Goal: Task Accomplishment & Management: Use online tool/utility

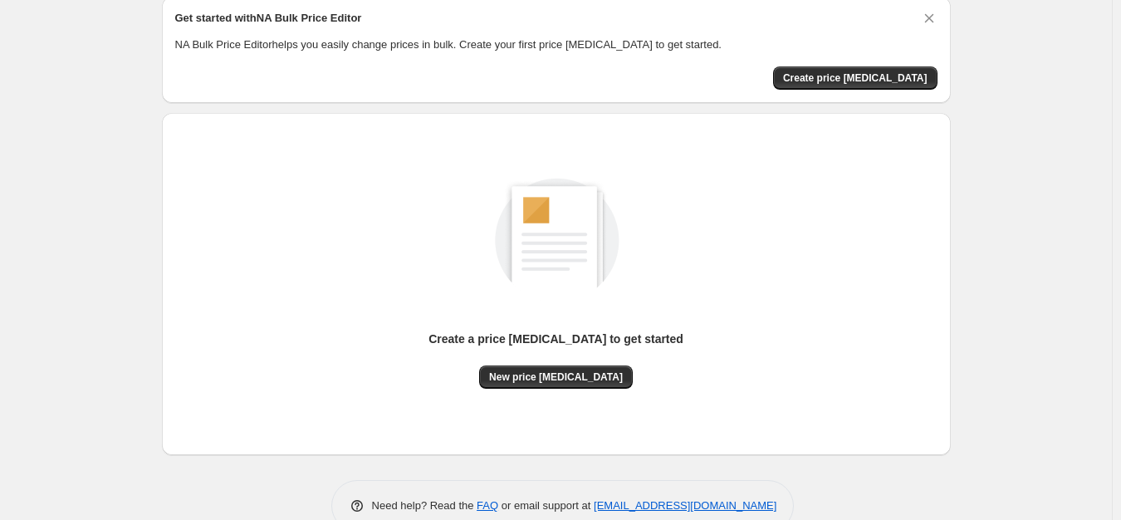
scroll to position [100, 0]
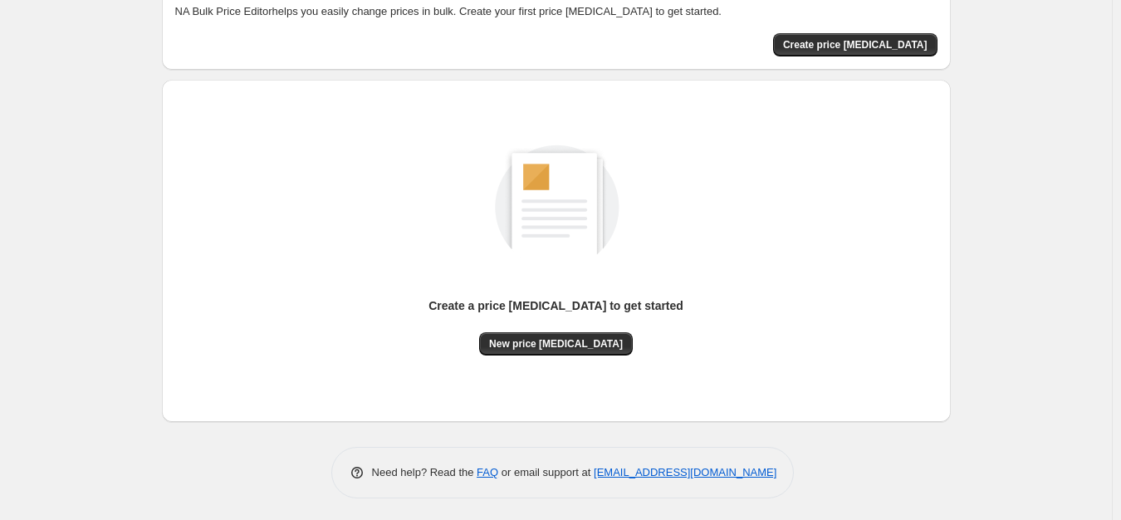
click at [572, 331] on div "Create a price change job to get started" at bounding box center [556, 314] width 255 height 35
click at [570, 337] on span "New price change job" at bounding box center [556, 343] width 134 height 13
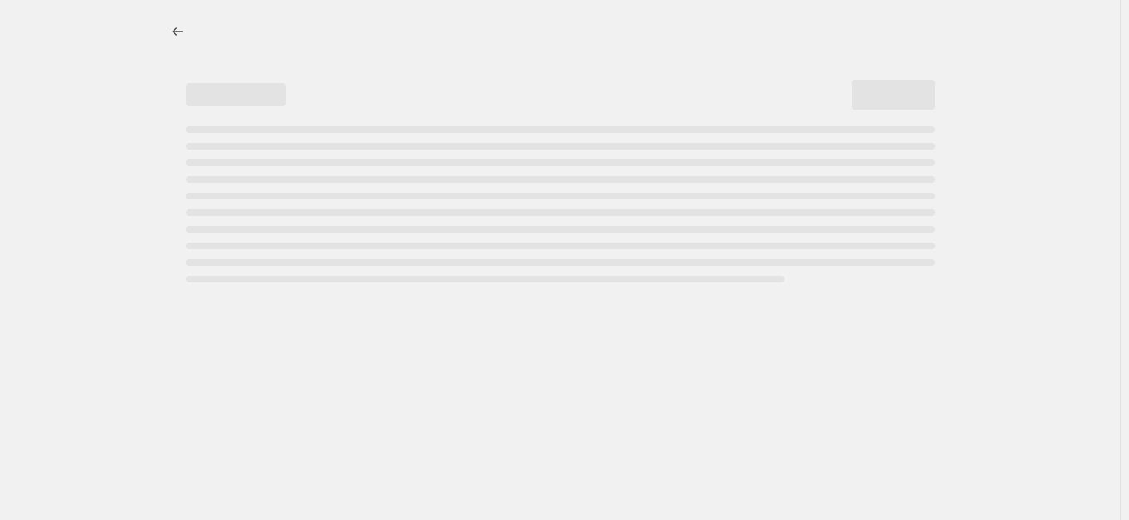
select select "percentage"
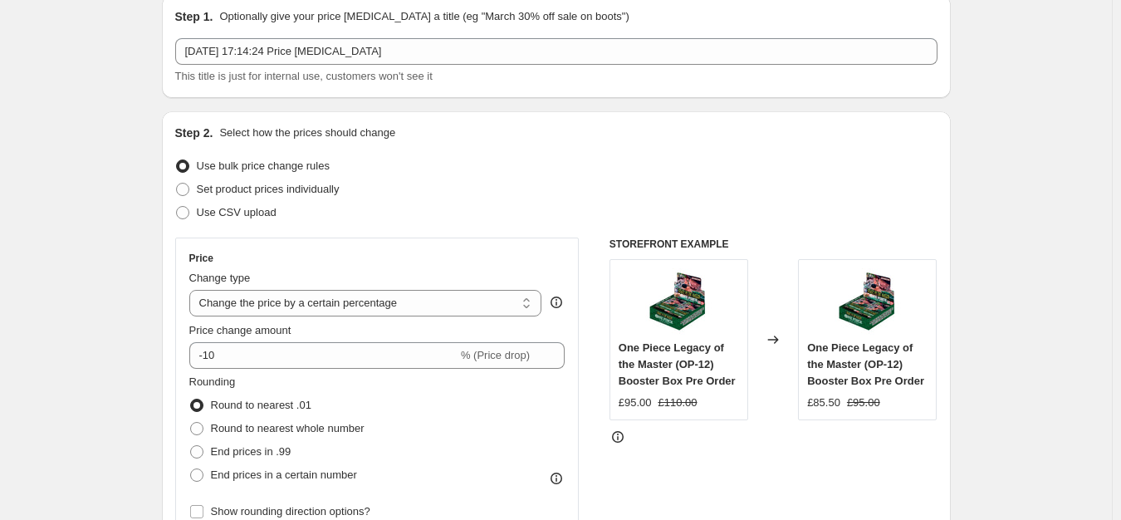
scroll to position [100, 0]
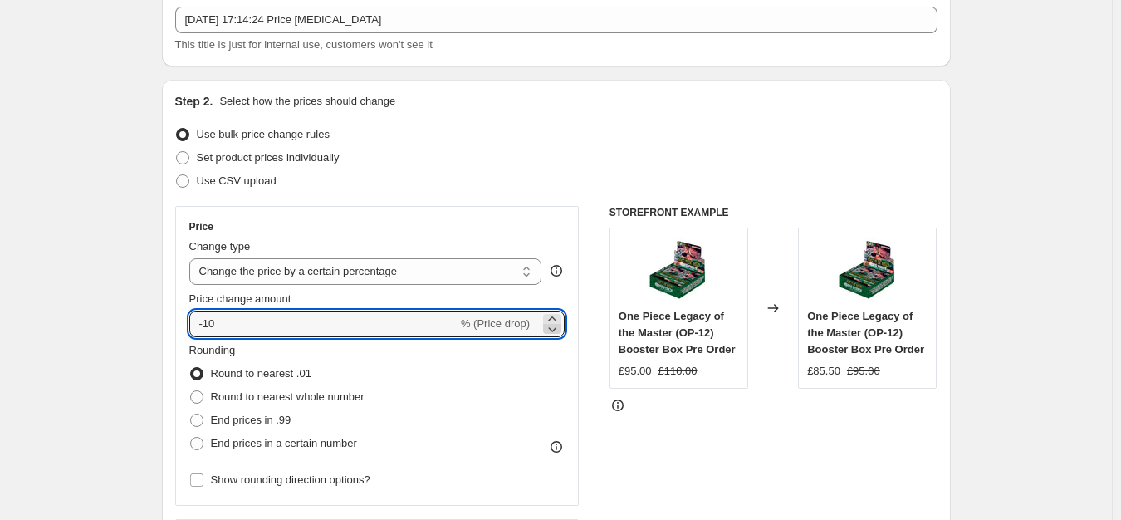
click at [557, 330] on icon at bounding box center [552, 329] width 17 height 17
click at [559, 316] on icon at bounding box center [552, 319] width 17 height 17
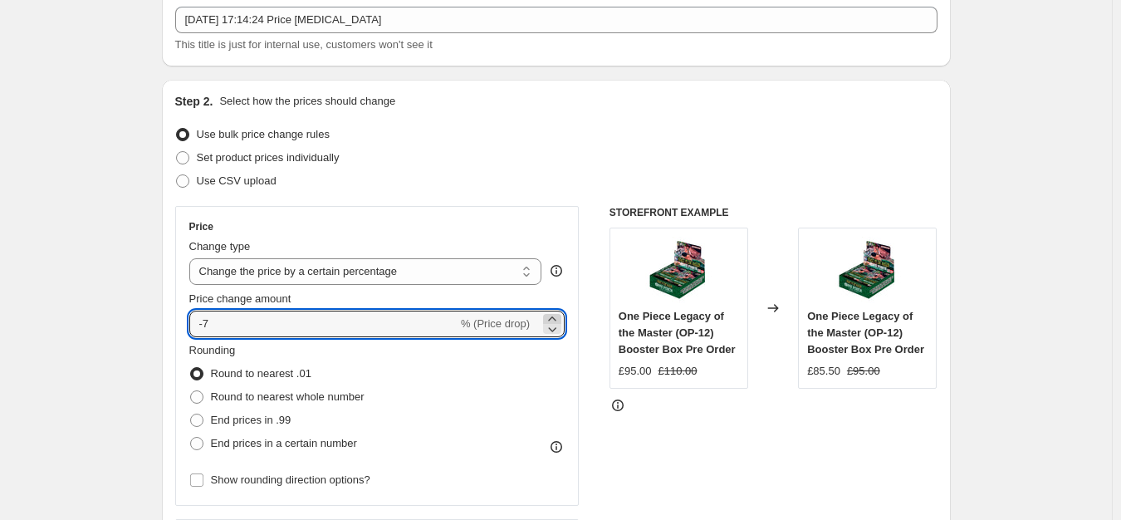
click at [559, 316] on icon at bounding box center [552, 319] width 17 height 17
click at [536, 396] on div "Rounding Round to nearest .01 Round to nearest whole number End prices in .99 E…" at bounding box center [377, 398] width 376 height 113
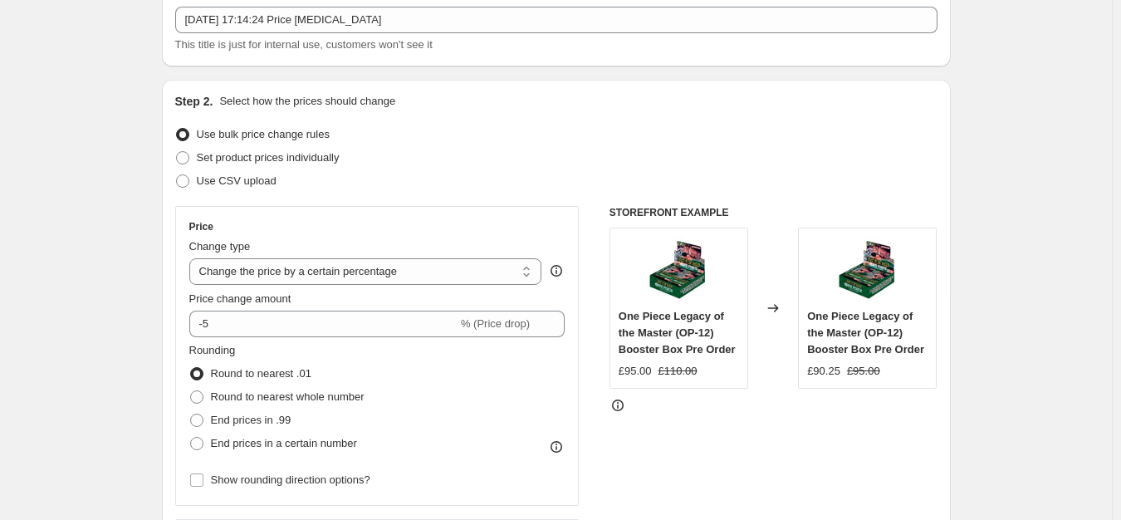
click at [760, 417] on div "STOREFRONT EXAMPLE One Piece Legacy of the Master (OP-12) Booster Box Pre Order…" at bounding box center [774, 409] width 328 height 407
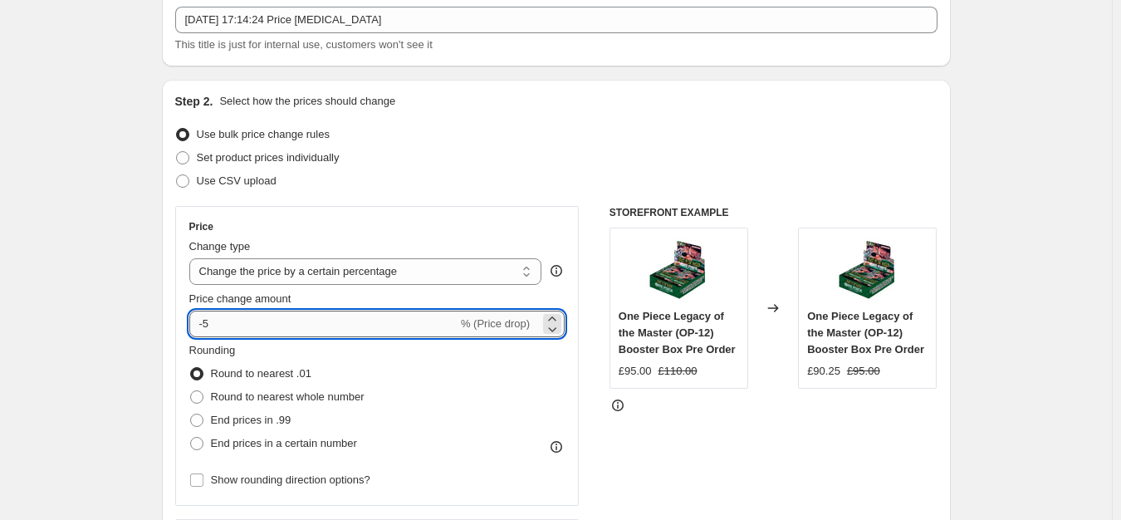
drag, startPoint x: 223, startPoint y: 325, endPoint x: 206, endPoint y: 326, distance: 17.5
click at [206, 326] on input "-5" at bounding box center [323, 324] width 268 height 27
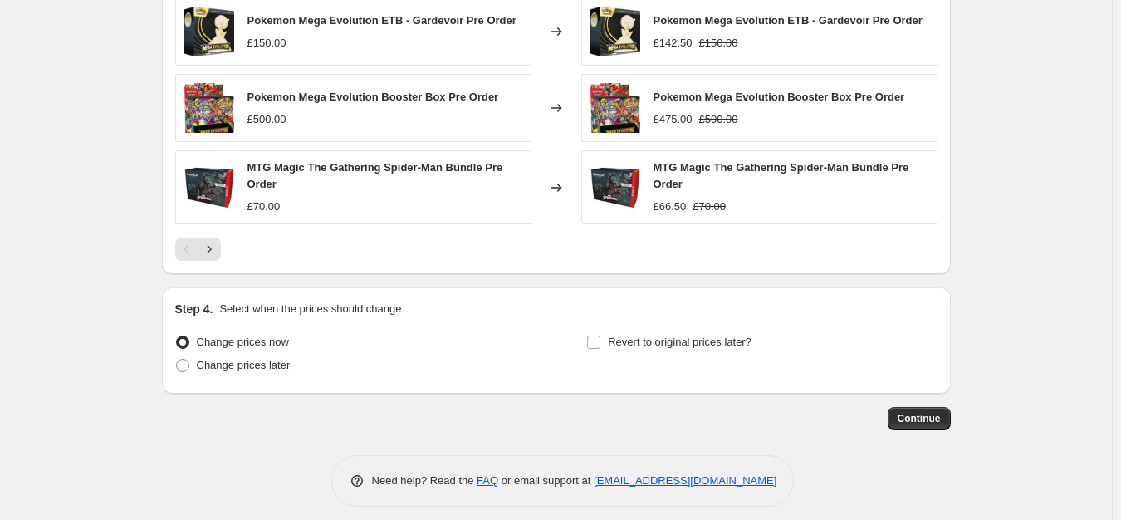
scroll to position [1152, 0]
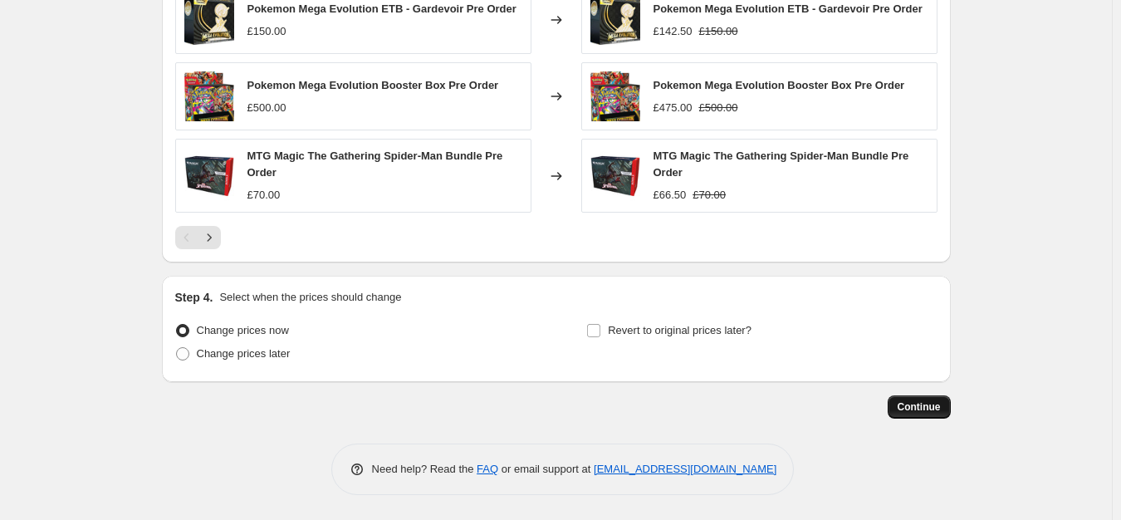
type input "-10"
click at [919, 402] on span "Continue" at bounding box center [919, 406] width 43 height 13
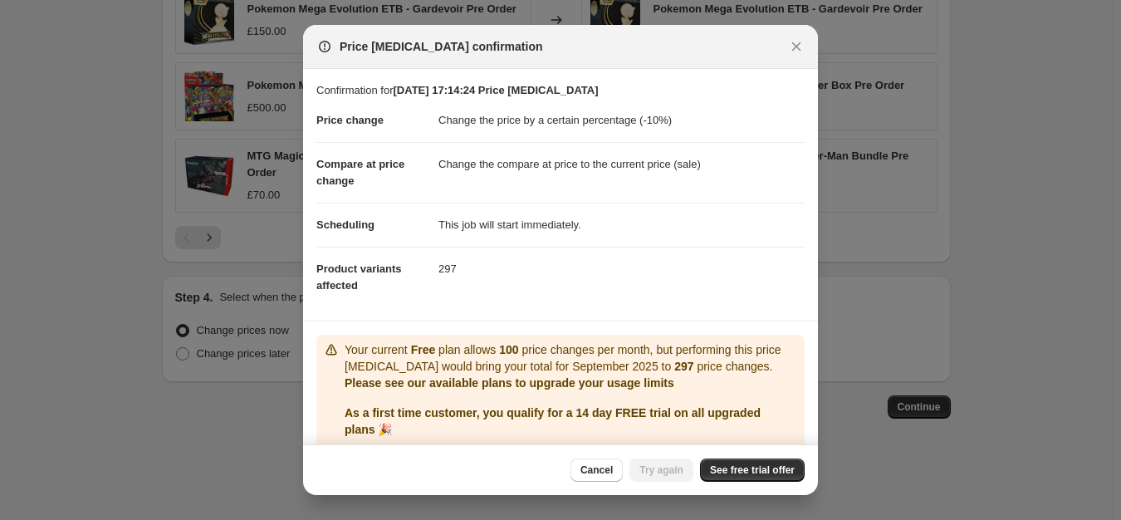
scroll to position [60, 0]
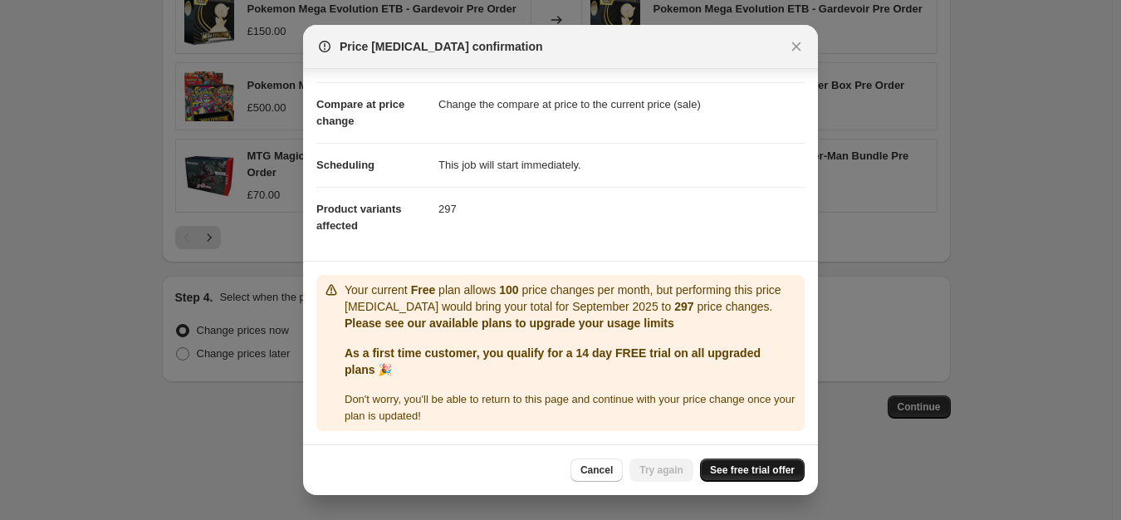
click at [759, 467] on span "See free trial offer" at bounding box center [752, 469] width 85 height 13
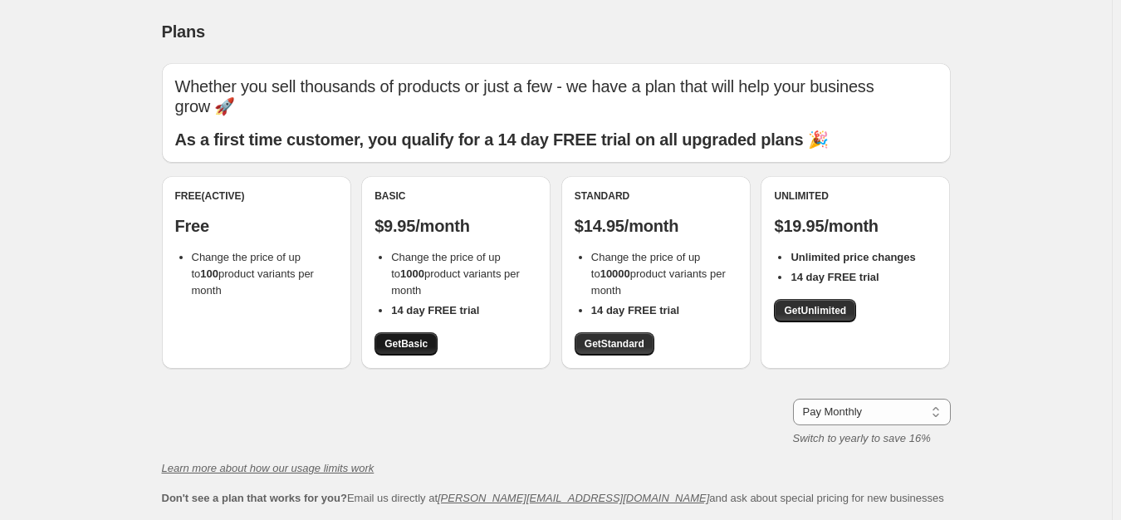
click at [397, 341] on span "Get Basic" at bounding box center [406, 343] width 43 height 13
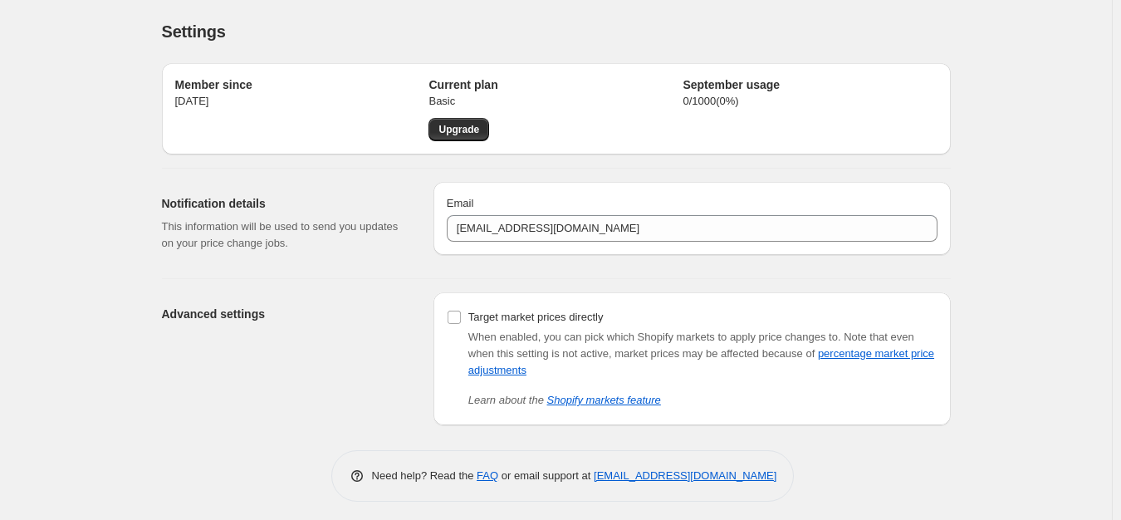
scroll to position [7, 0]
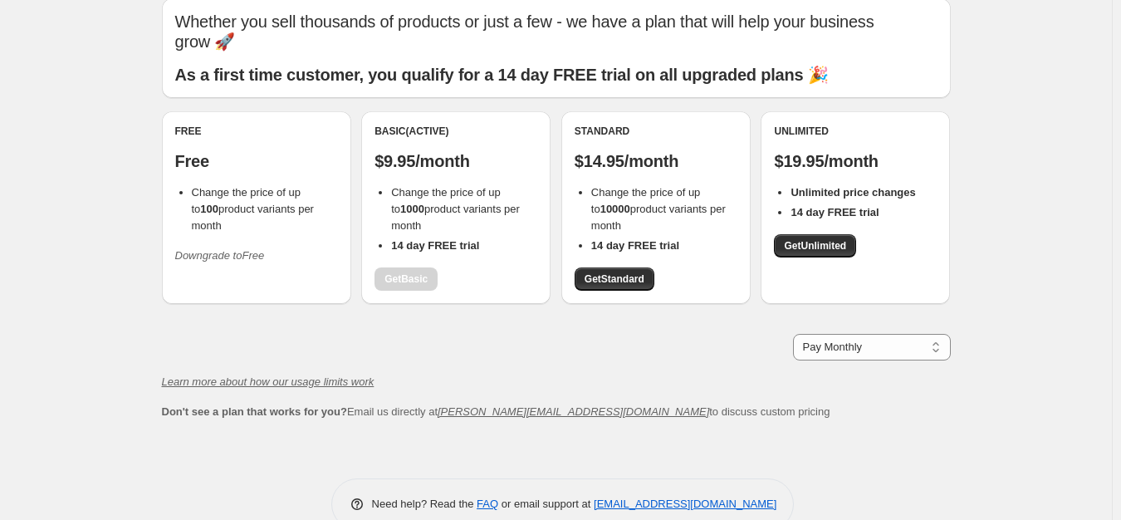
scroll to position [100, 0]
